Goal: Information Seeking & Learning: Learn about a topic

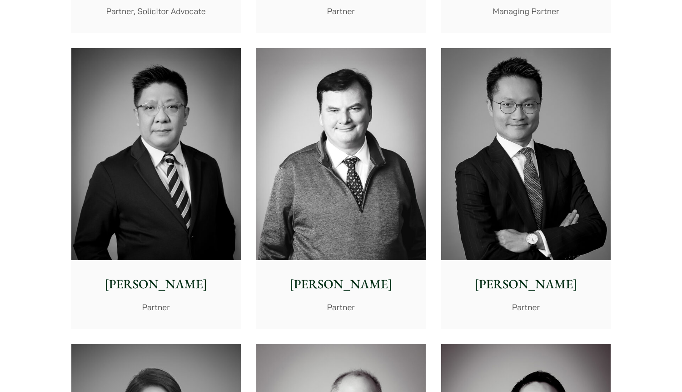
scroll to position [511, 0]
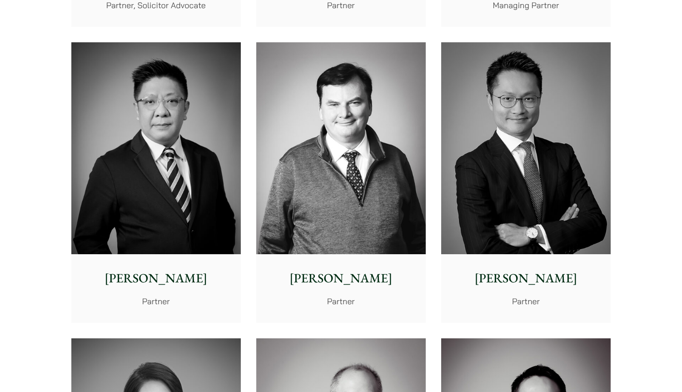
click at [510, 144] on img at bounding box center [526, 148] width 170 height 212
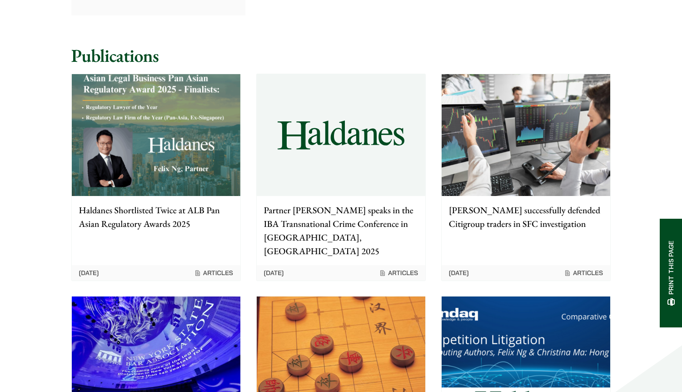
scroll to position [1010, 0]
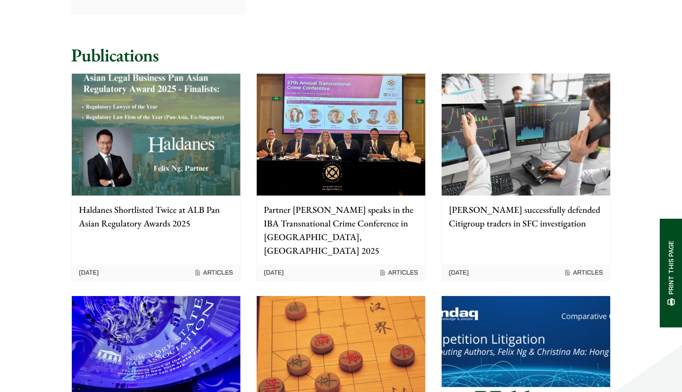
click at [487, 135] on img at bounding box center [526, 134] width 169 height 121
click at [309, 75] on img at bounding box center [341, 134] width 169 height 121
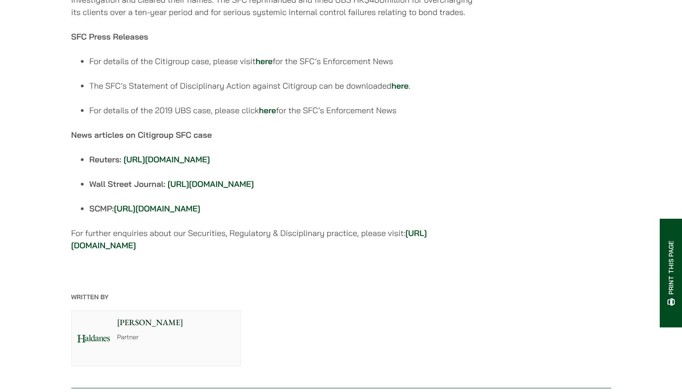
scroll to position [891, 0]
